Goal: Transaction & Acquisition: Purchase product/service

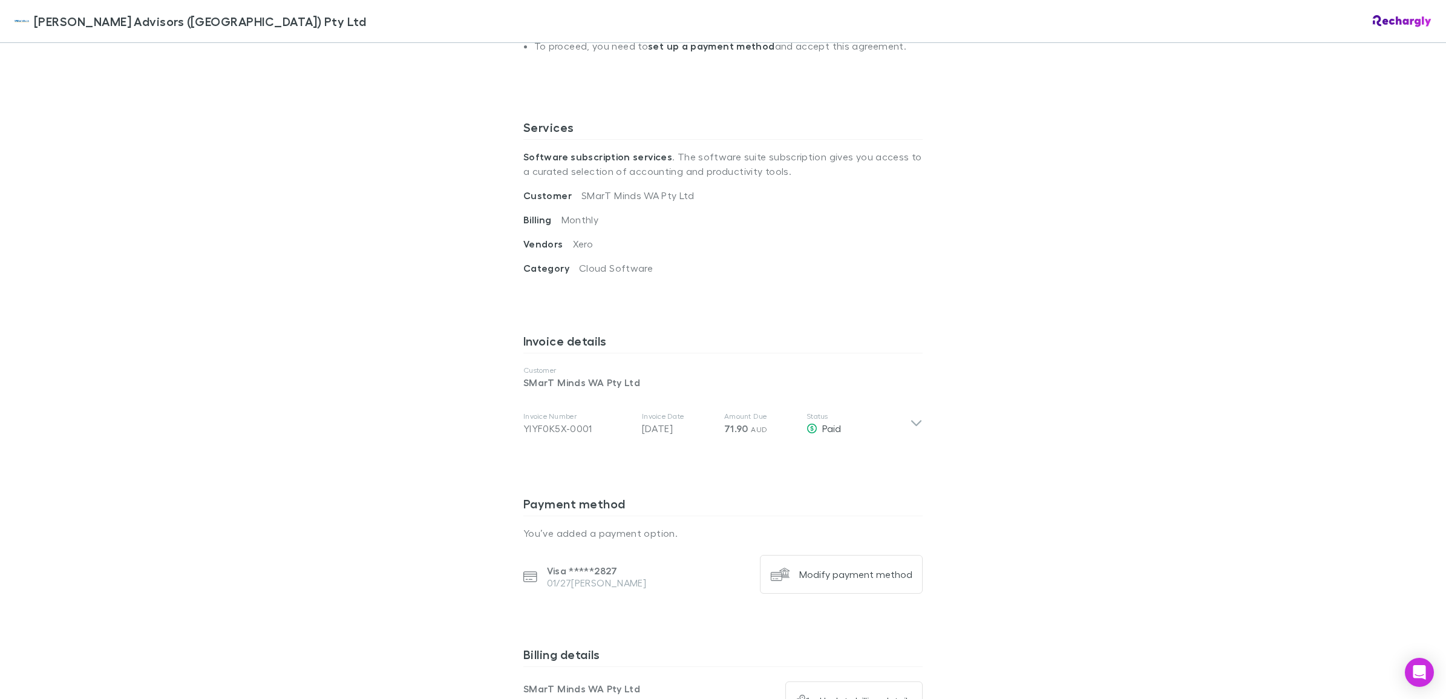
scroll to position [388, 0]
click at [910, 420] on icon at bounding box center [916, 427] width 13 height 15
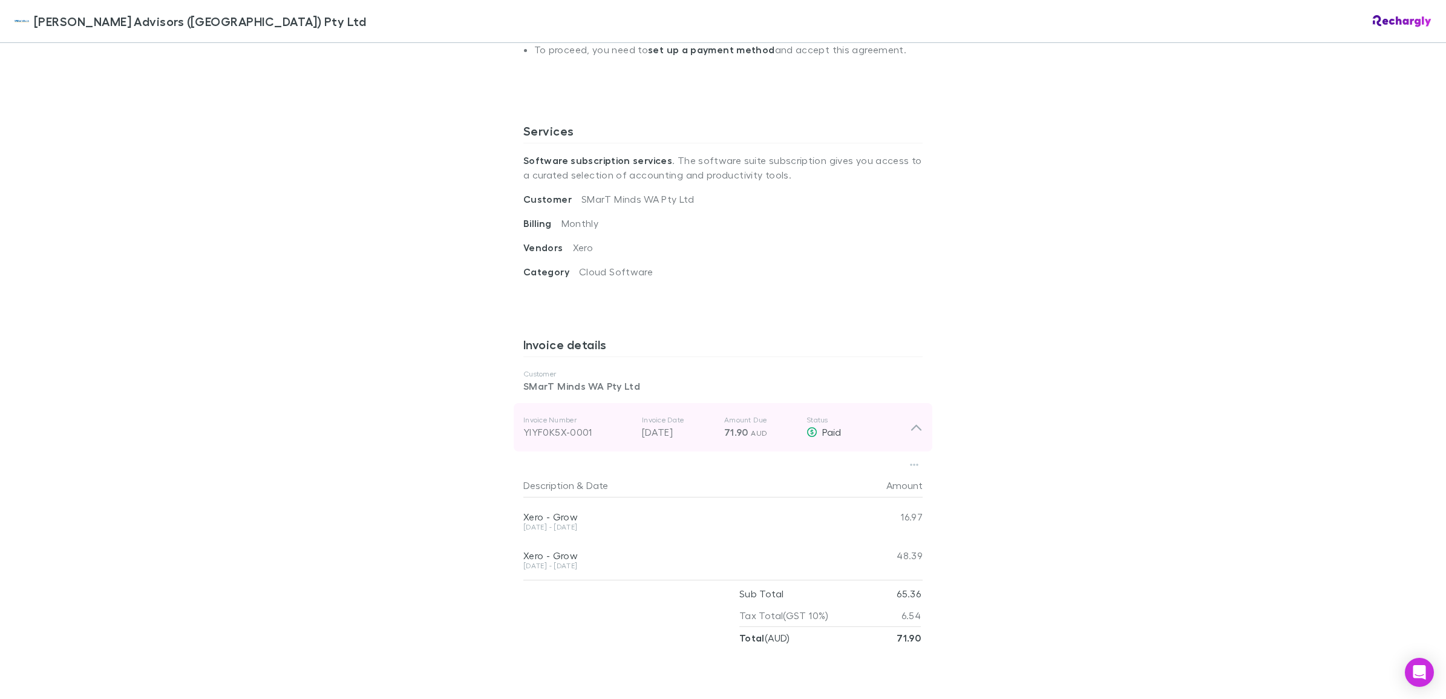
click at [910, 420] on icon at bounding box center [916, 427] width 13 height 15
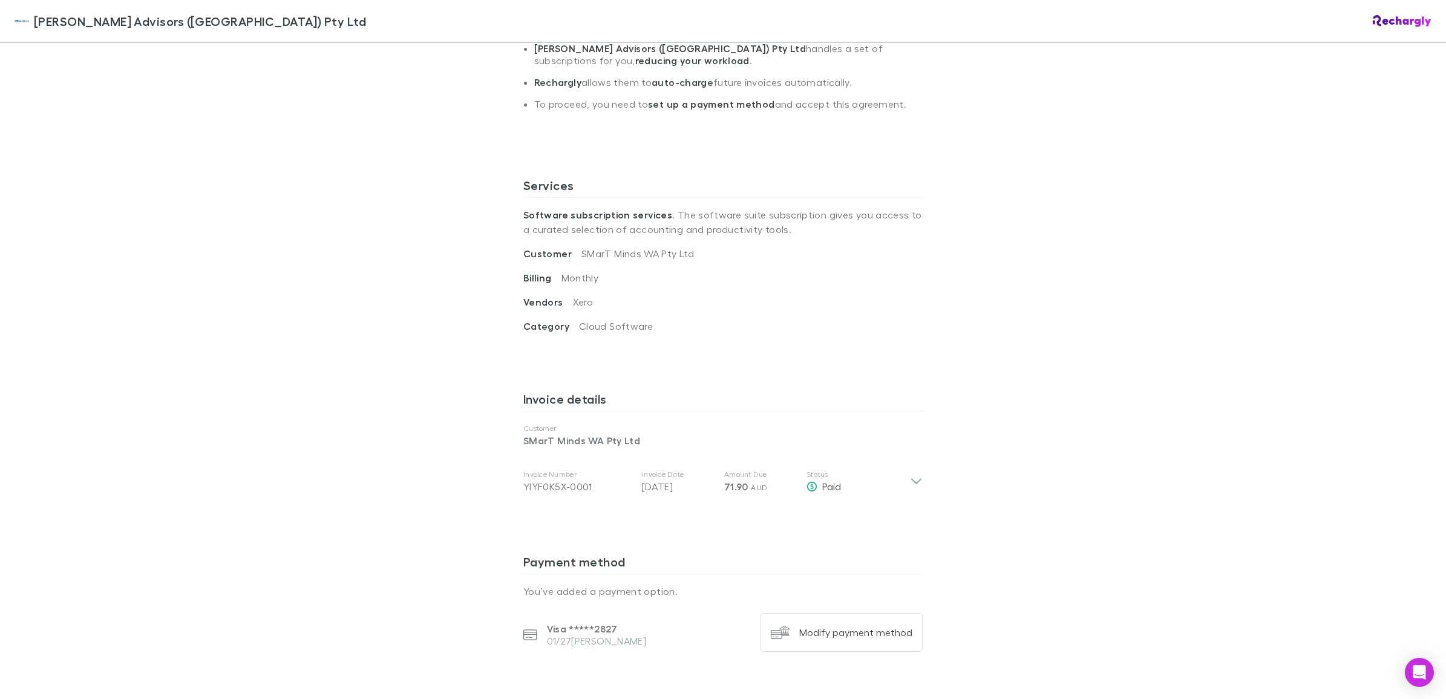
scroll to position [353, 0]
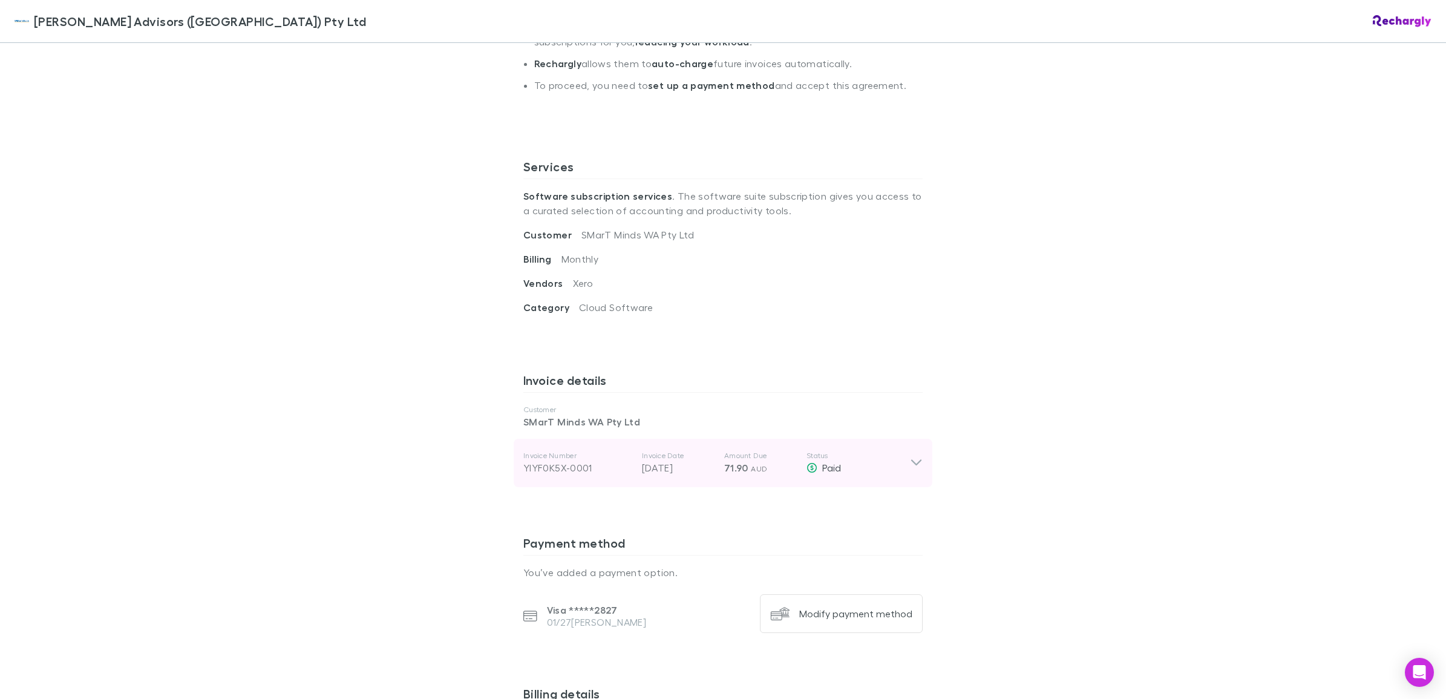
click at [911, 456] on icon at bounding box center [916, 463] width 13 height 15
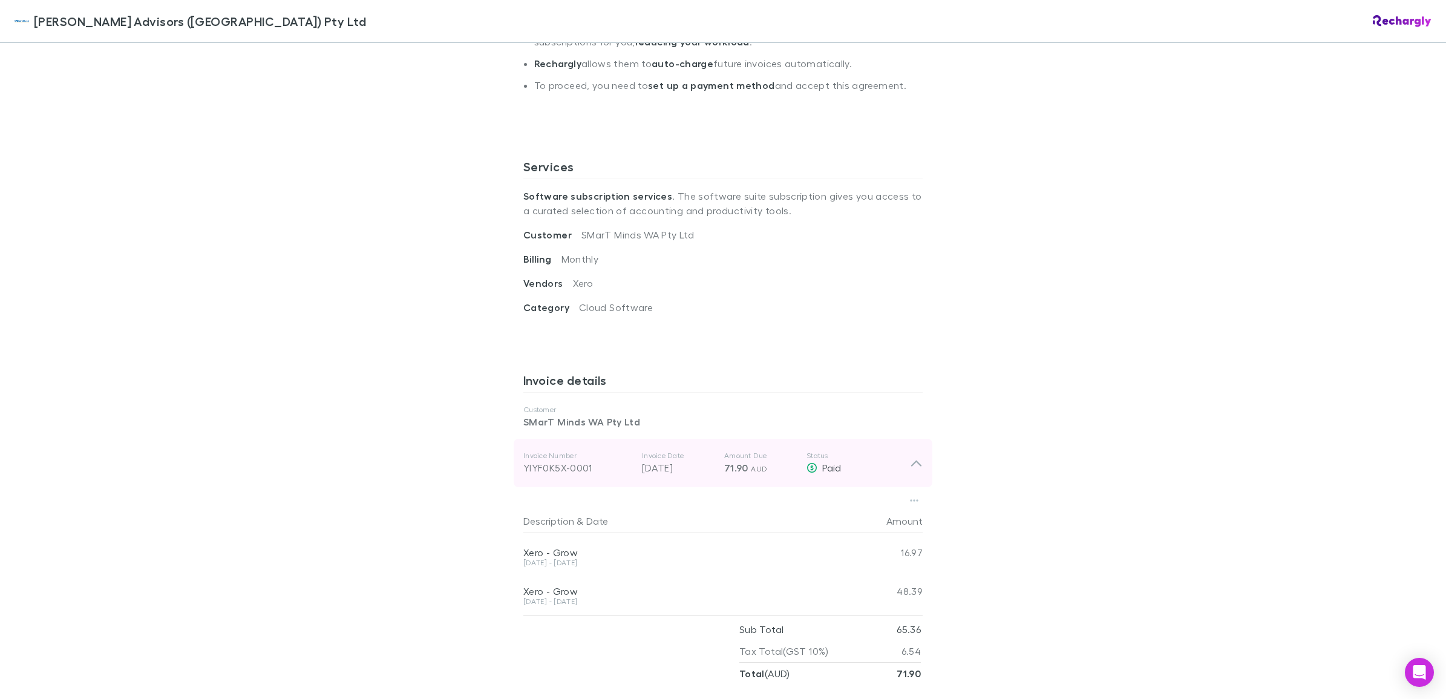
click at [724, 462] on span "71.90" at bounding box center [736, 468] width 24 height 12
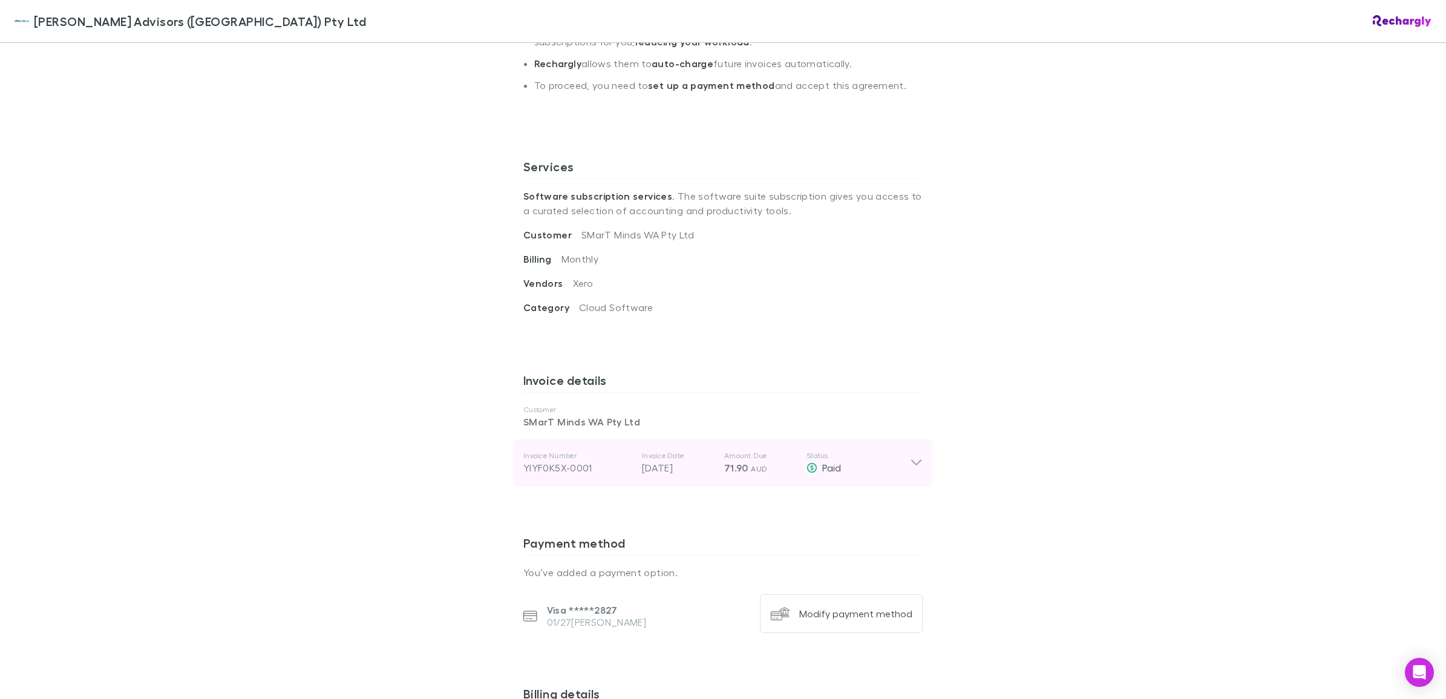
click at [724, 462] on span "71.90" at bounding box center [736, 468] width 24 height 12
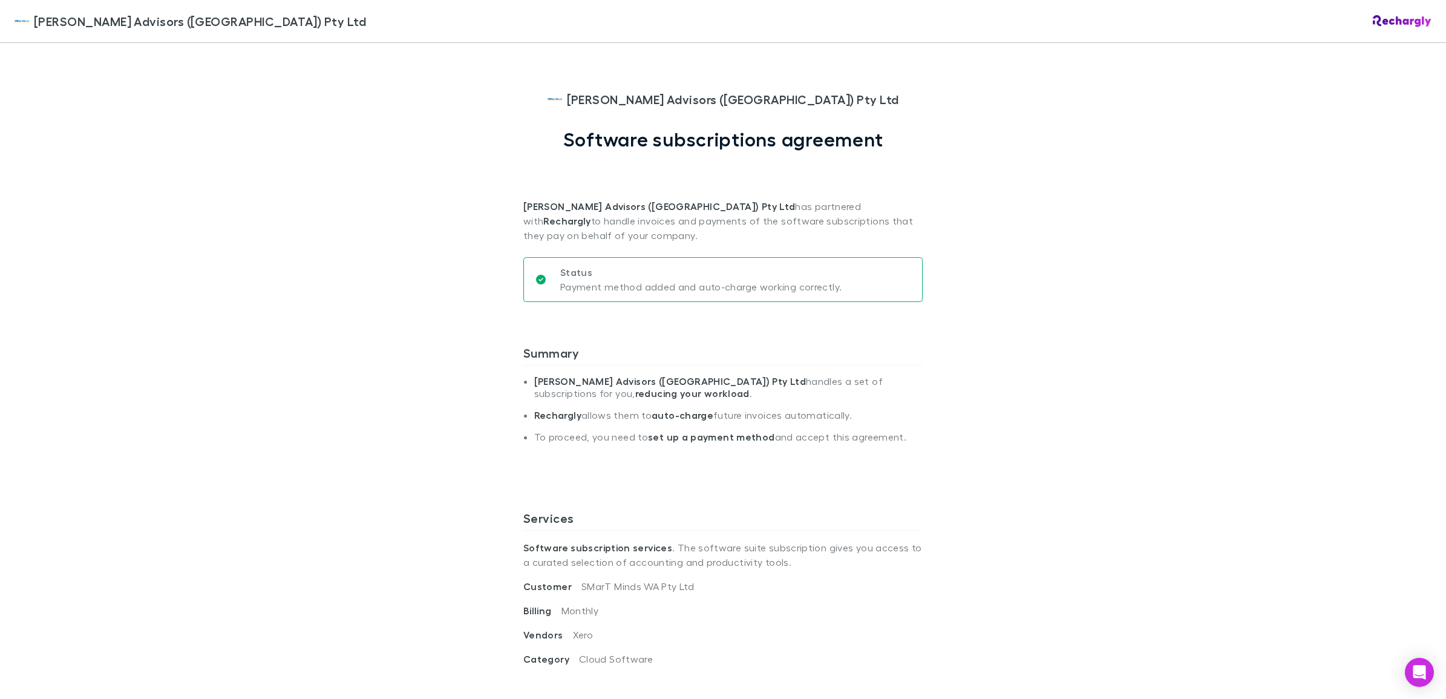
scroll to position [0, 0]
